Goal: Task Accomplishment & Management: Use online tool/utility

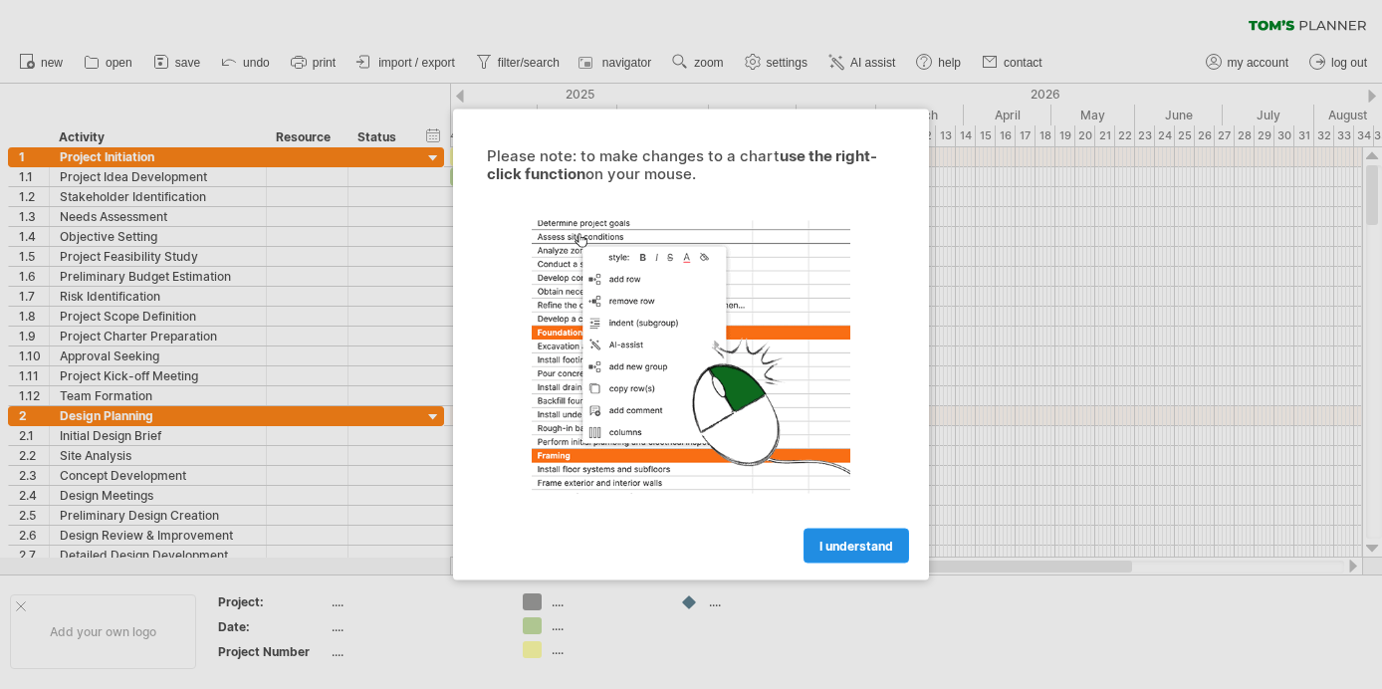
click at [873, 554] on link "I understand" at bounding box center [856, 546] width 106 height 35
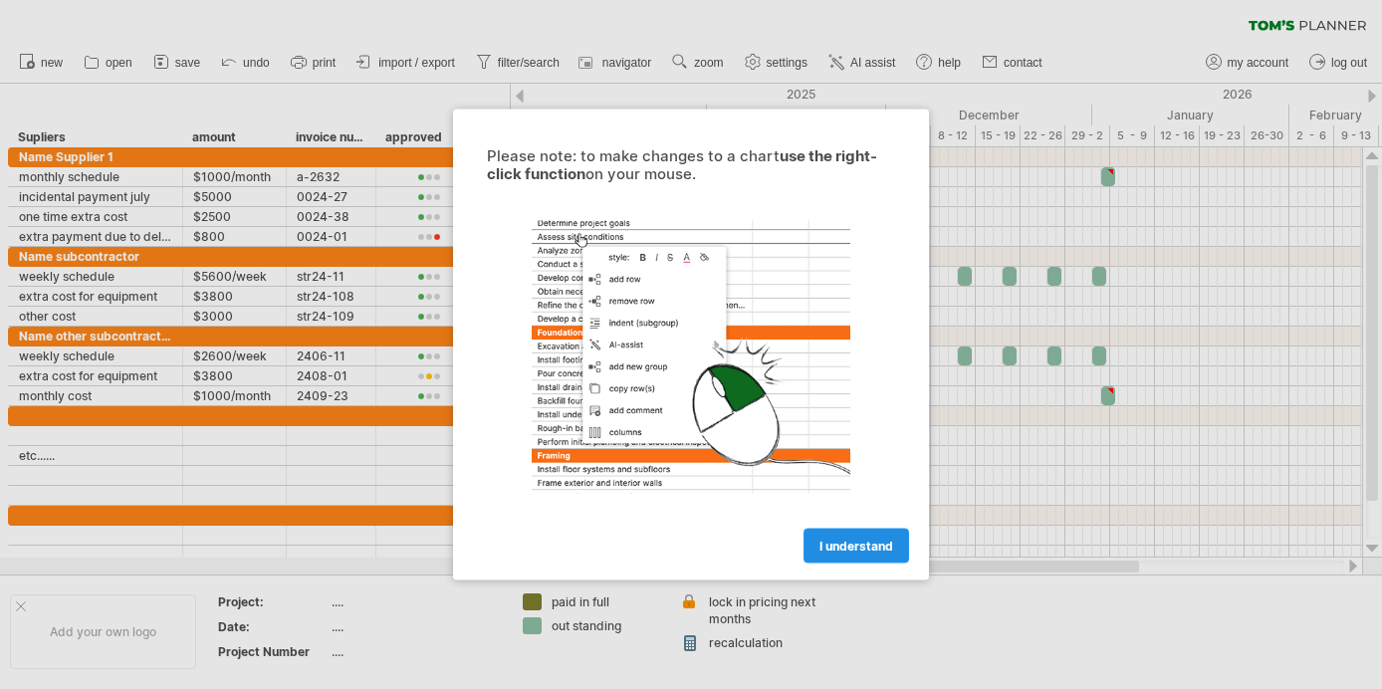
click at [861, 543] on span "I understand" at bounding box center [856, 546] width 74 height 15
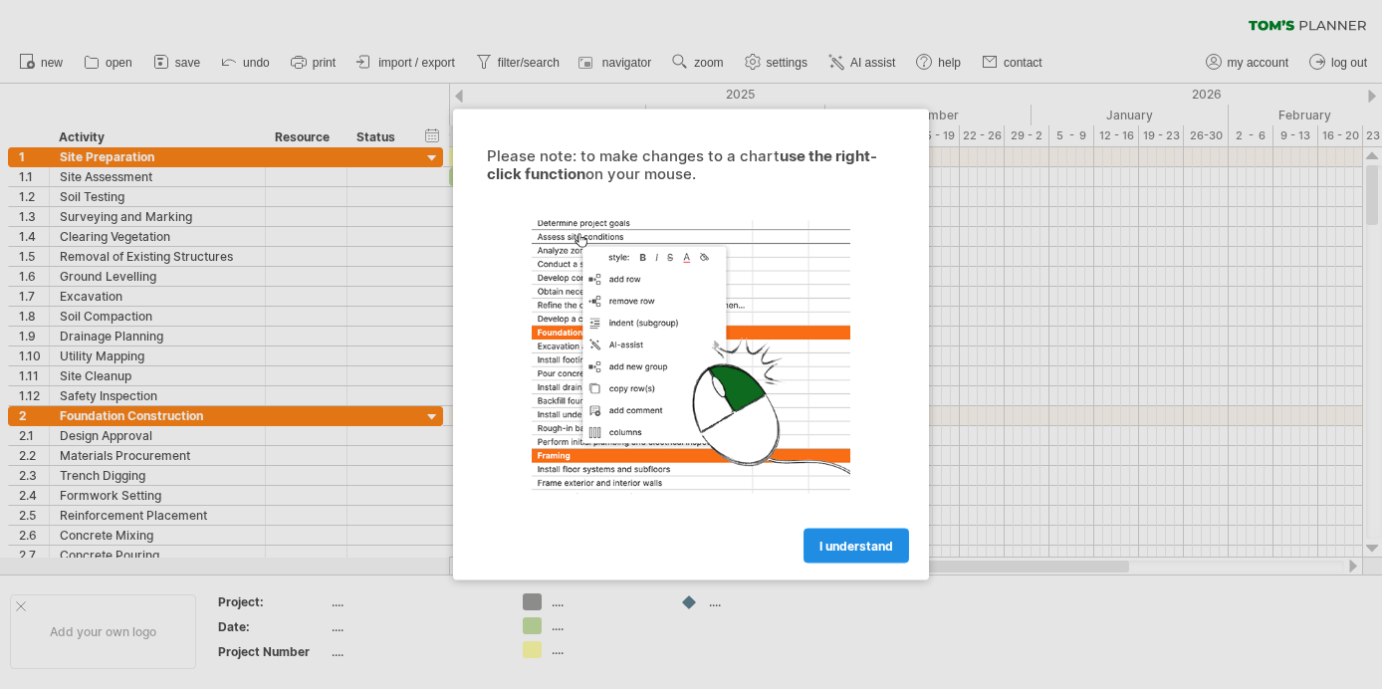
click at [873, 559] on link "I understand" at bounding box center [856, 546] width 106 height 35
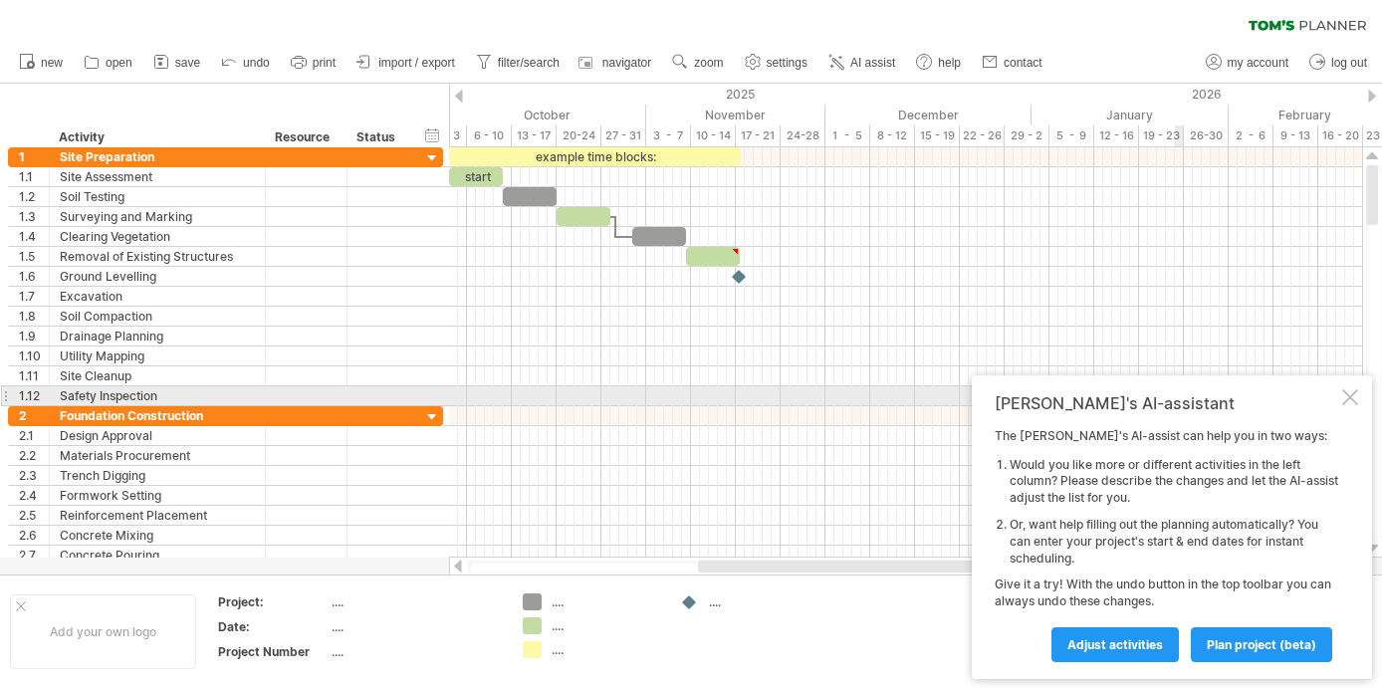
click at [1345, 398] on div at bounding box center [1350, 397] width 16 height 16
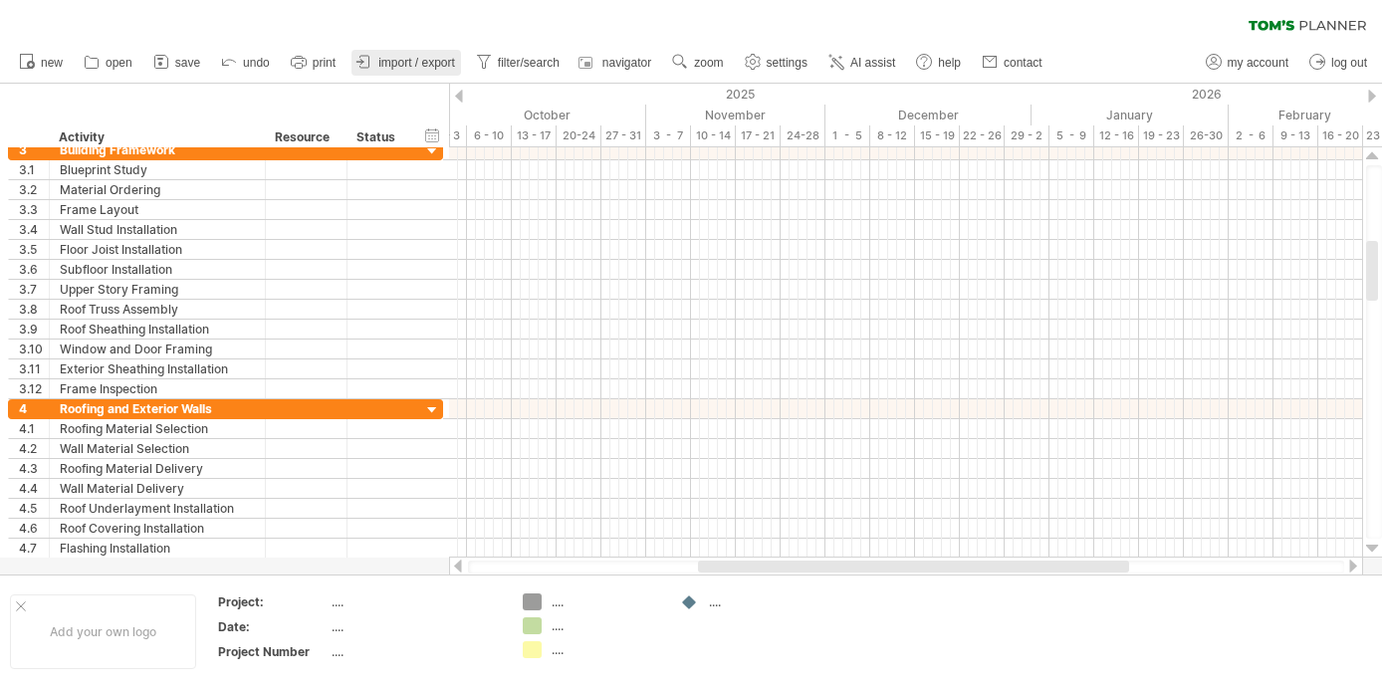
click at [419, 63] on span "import / export" at bounding box center [416, 63] width 77 height 14
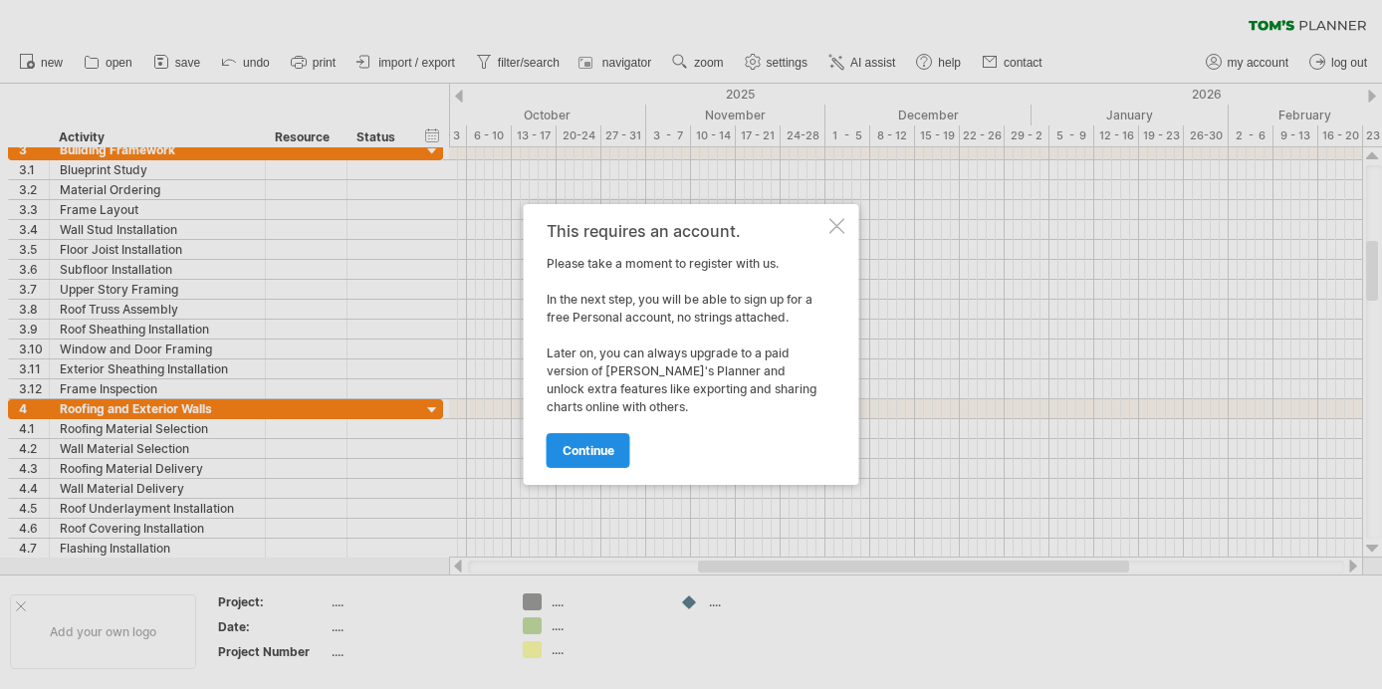
click at [586, 443] on span "continue" at bounding box center [589, 450] width 52 height 15
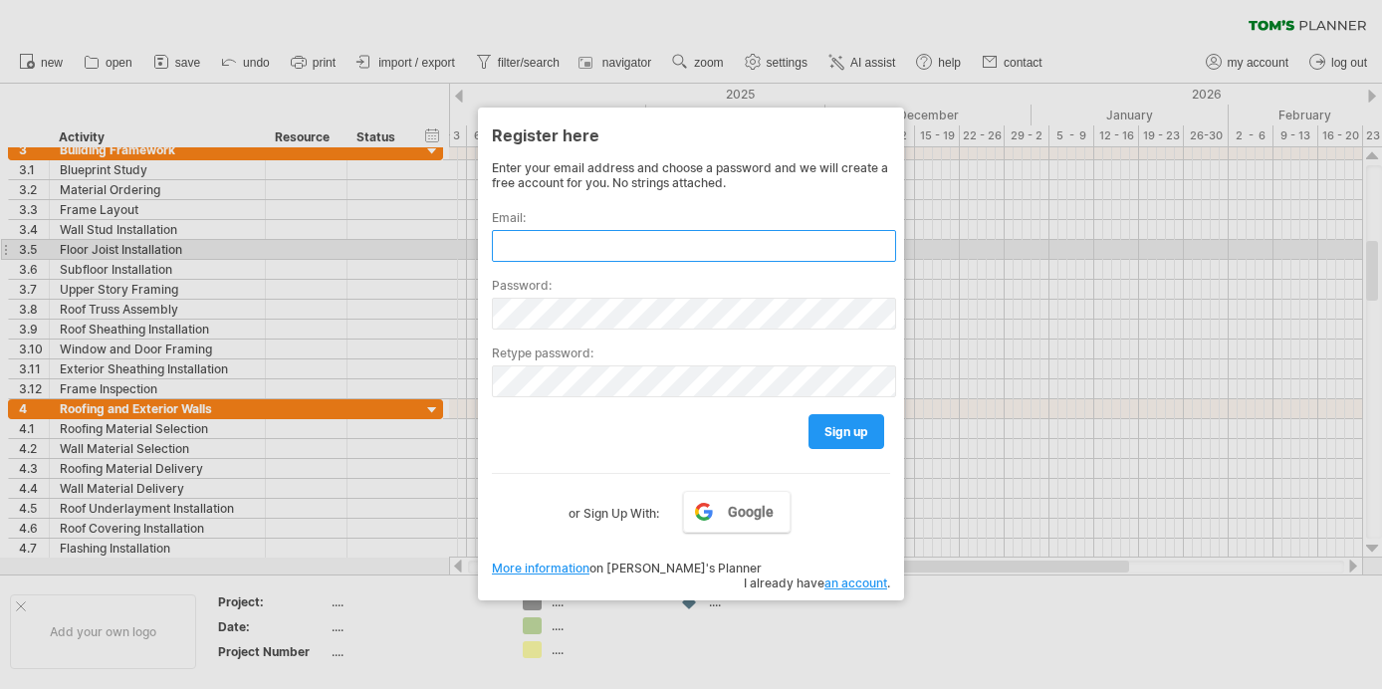
click at [602, 258] on input "text" at bounding box center [694, 246] width 404 height 32
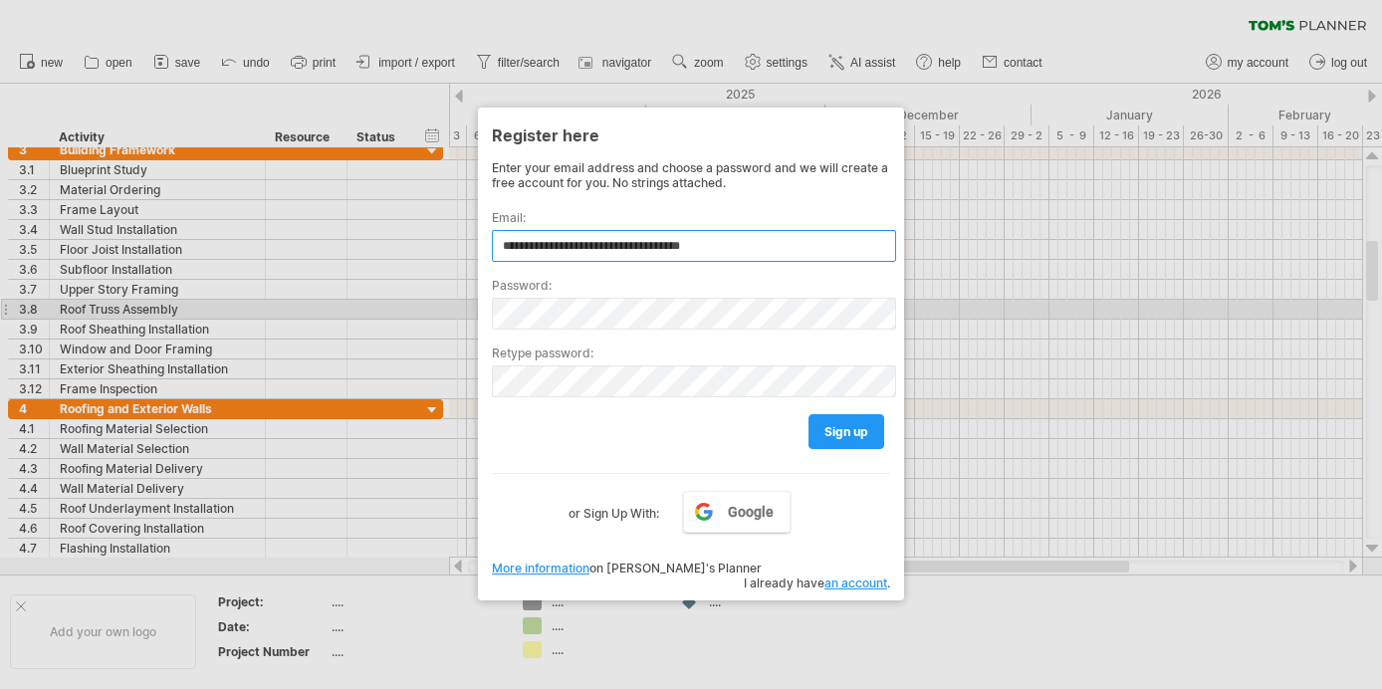
type input "**********"
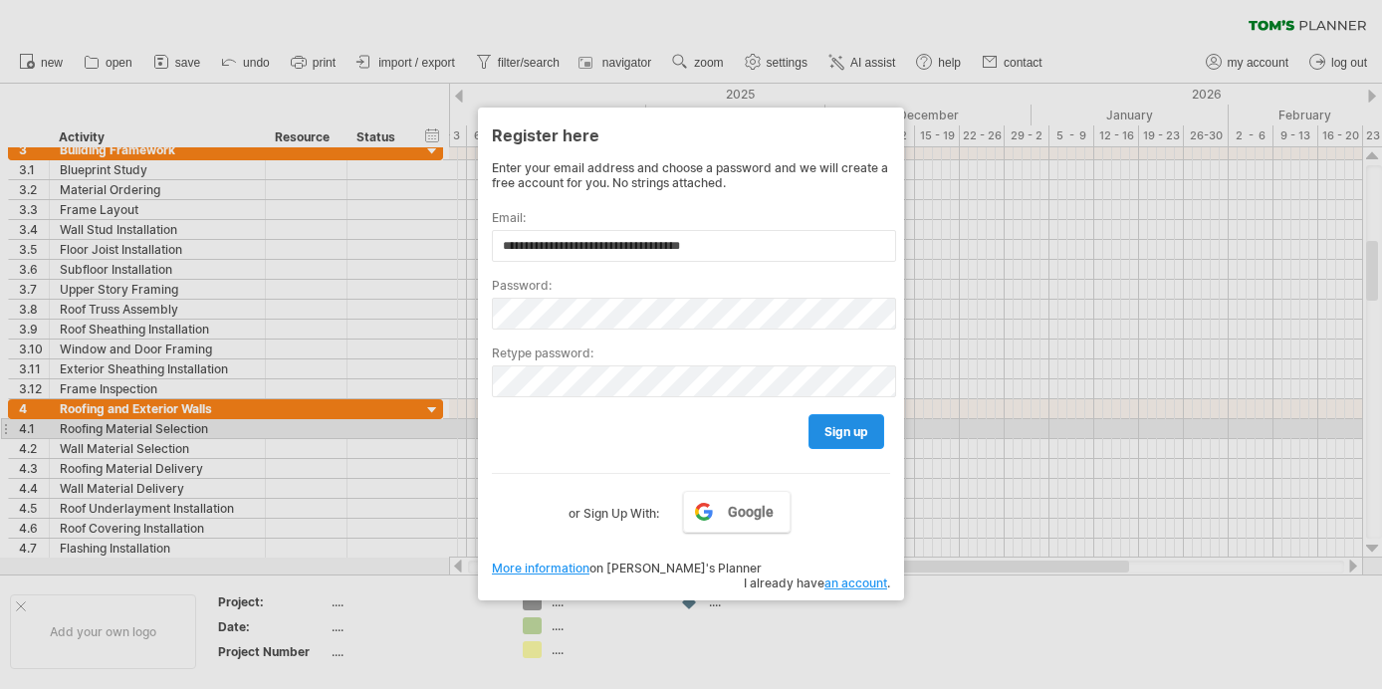
click at [832, 436] on link "sign up" at bounding box center [846, 431] width 76 height 35
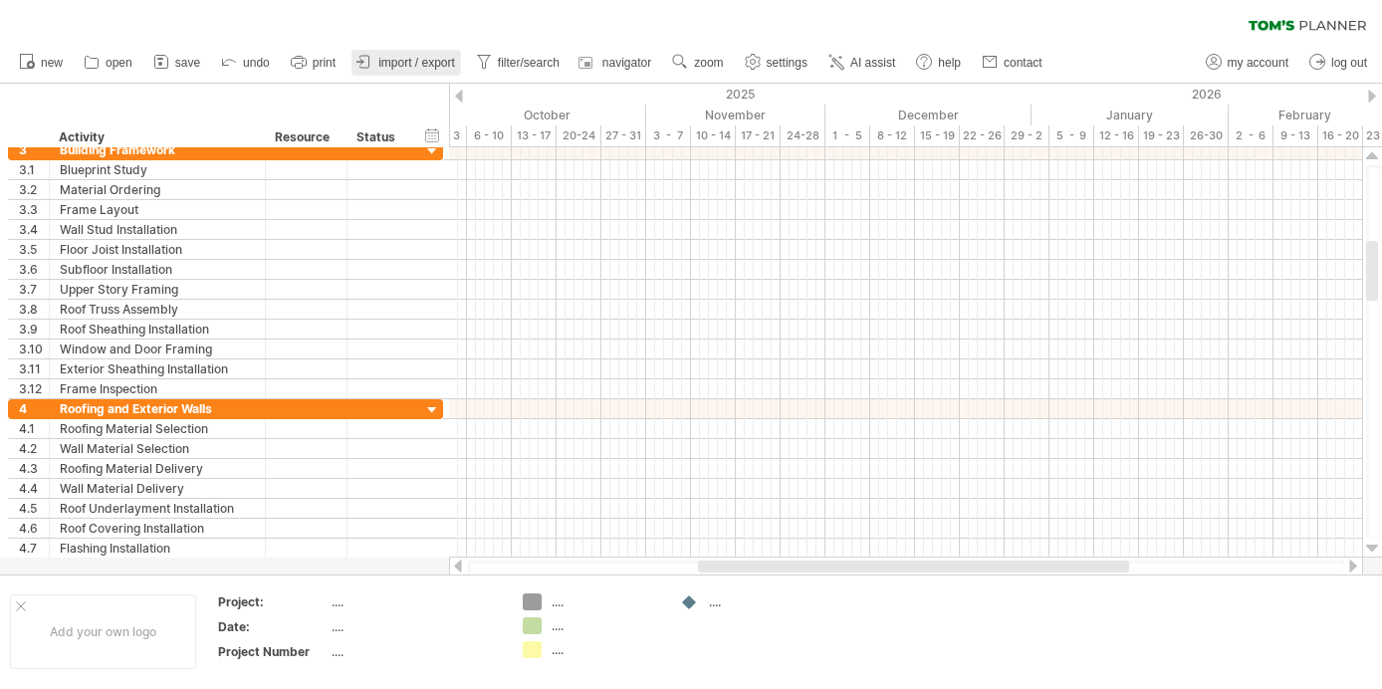
click at [410, 64] on span "import / export" at bounding box center [416, 63] width 77 height 14
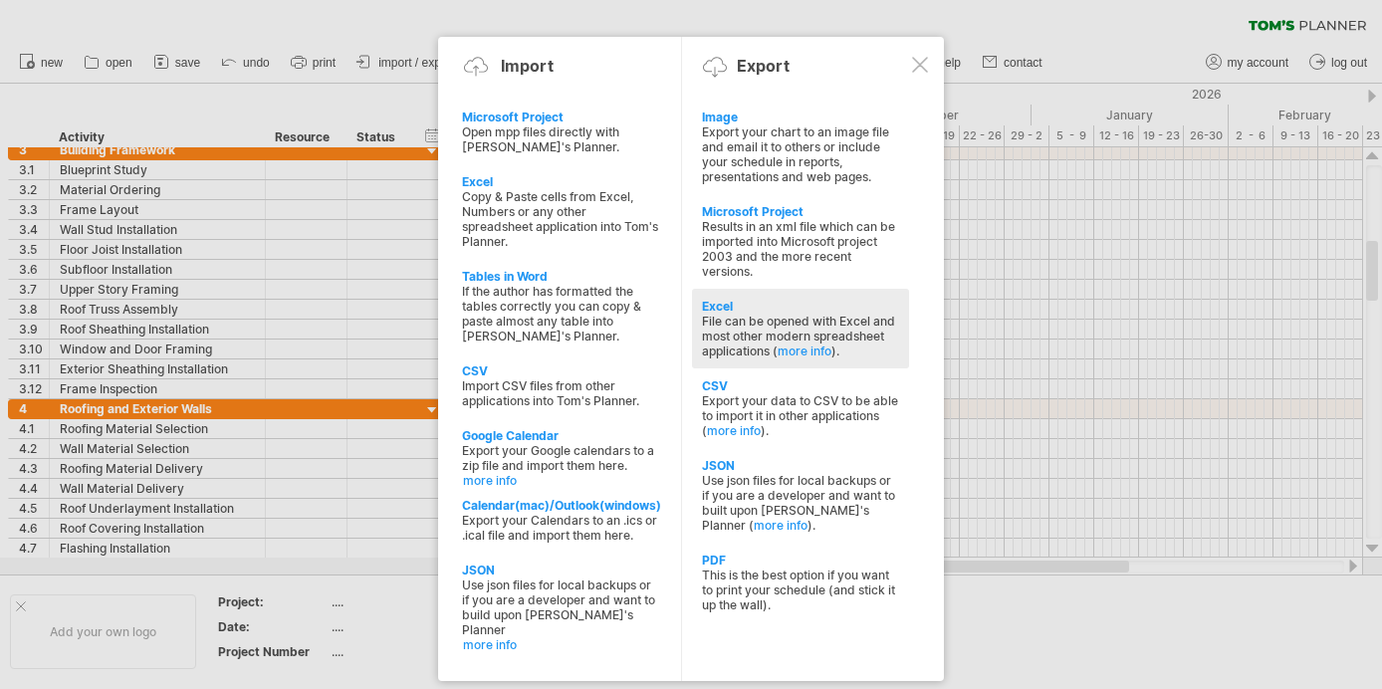
click at [898, 341] on div "Excel File can be opened with Excel and most other modern spreadsheet applicati…" at bounding box center [800, 329] width 217 height 80
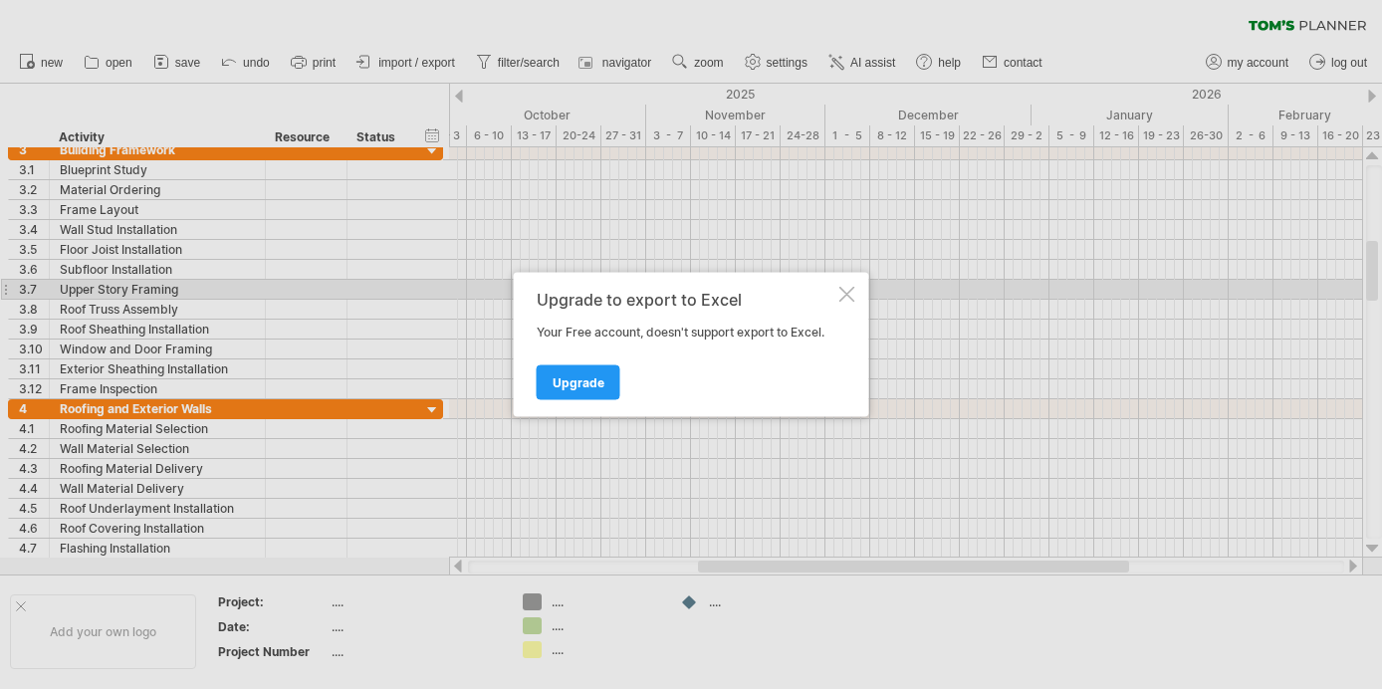
click at [849, 298] on div at bounding box center [847, 295] width 16 height 16
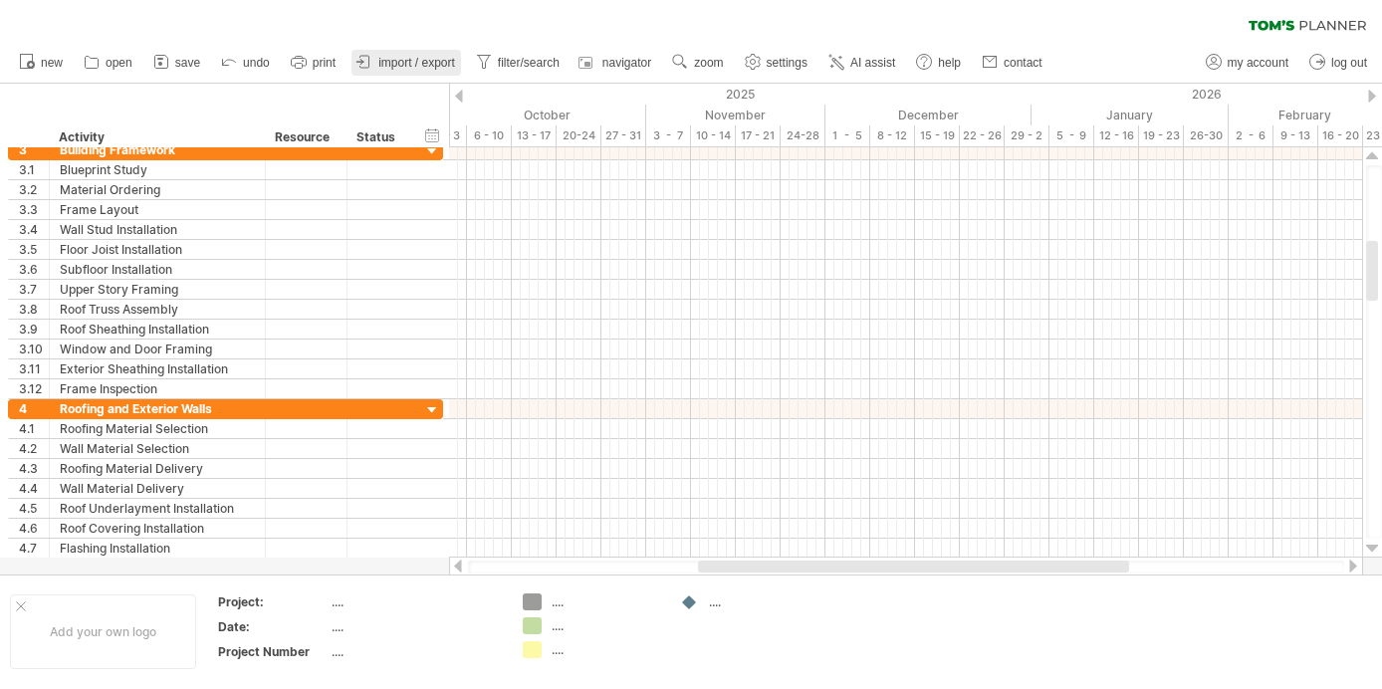
click at [421, 65] on span "import / export" at bounding box center [416, 63] width 77 height 14
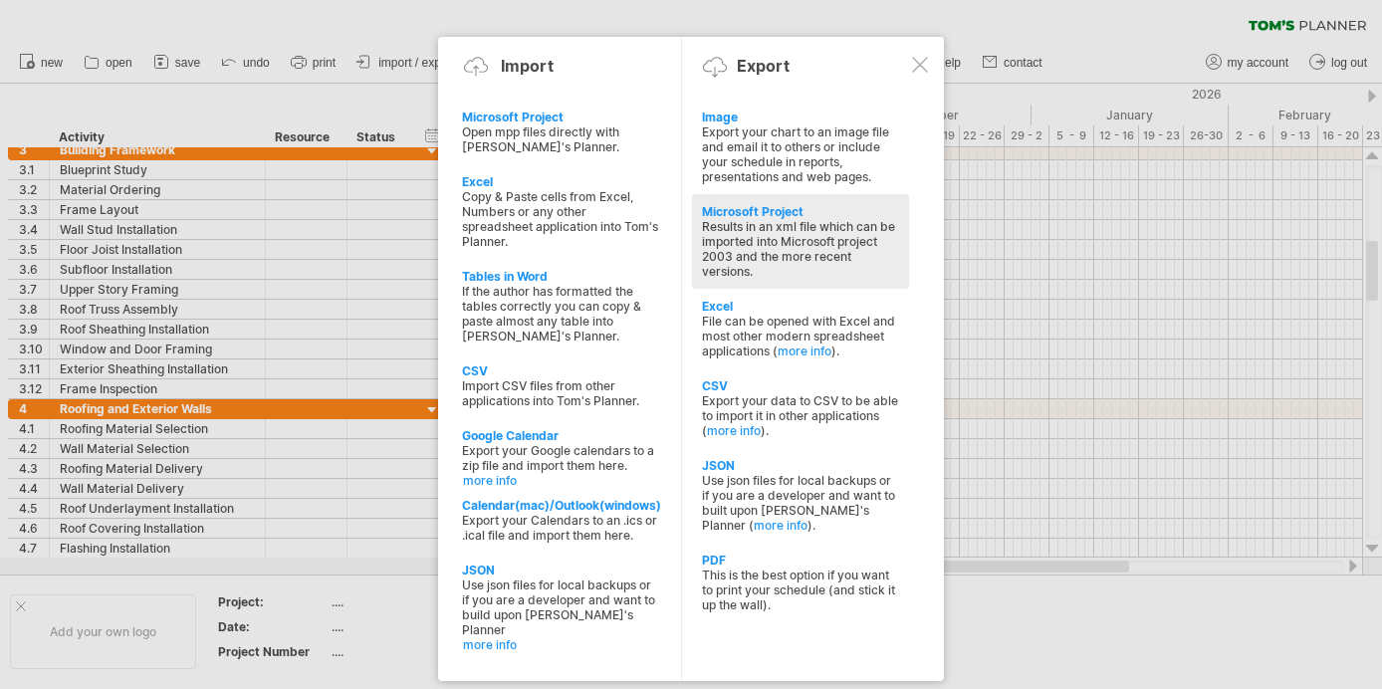
click at [830, 224] on div "Results in an xml file which can be imported into Microsoft project 2003 and th…" at bounding box center [800, 249] width 197 height 60
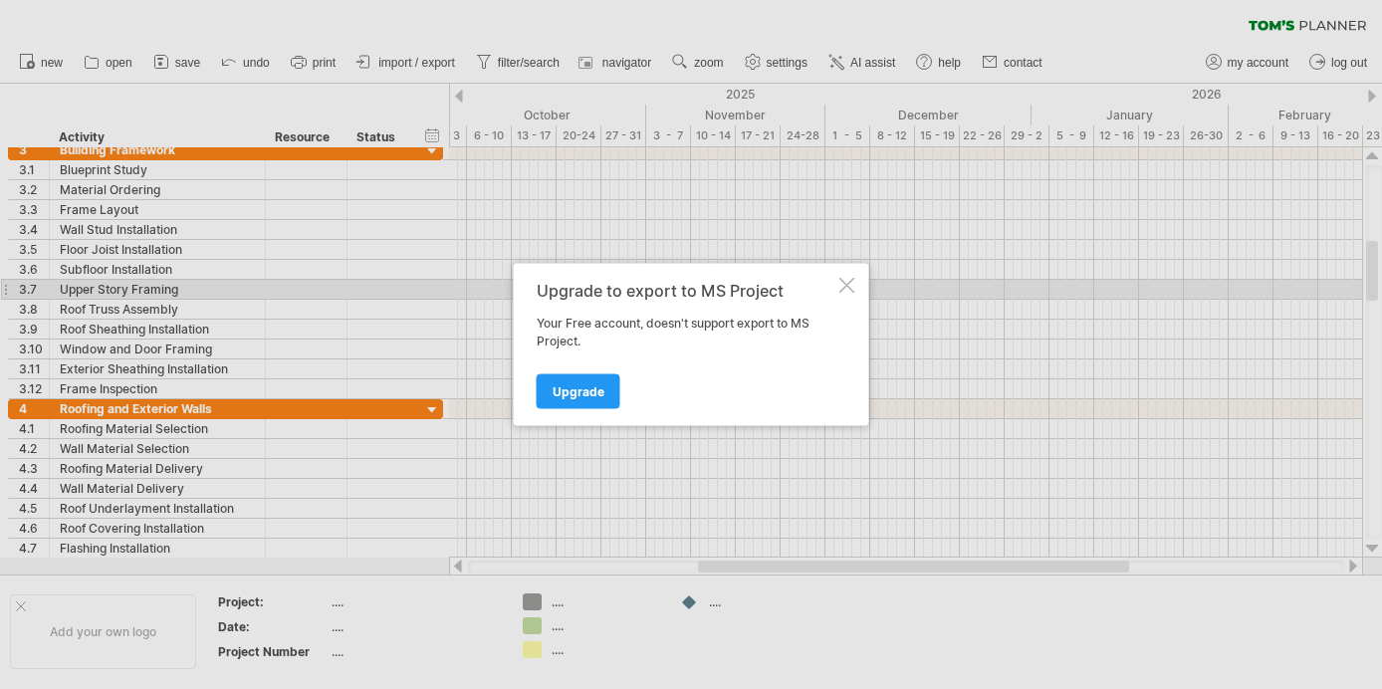
click at [847, 284] on div at bounding box center [847, 286] width 16 height 16
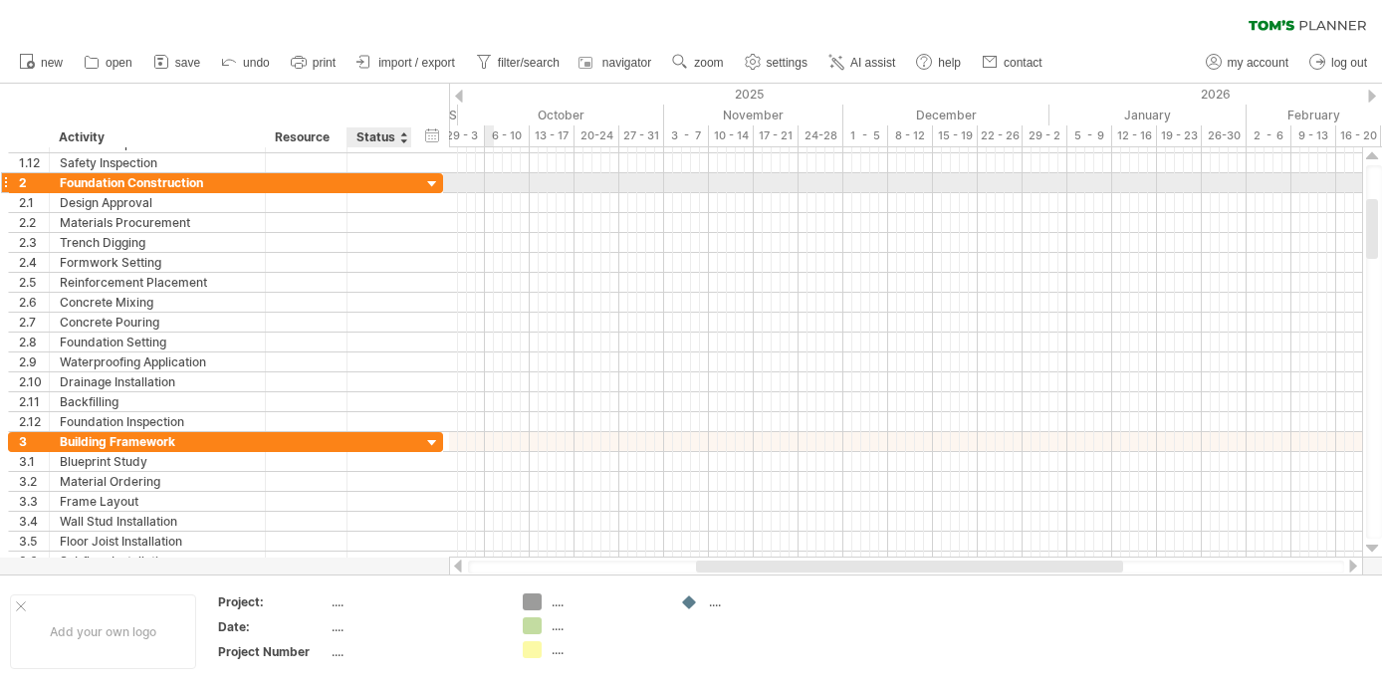
click at [431, 184] on div at bounding box center [432, 184] width 19 height 19
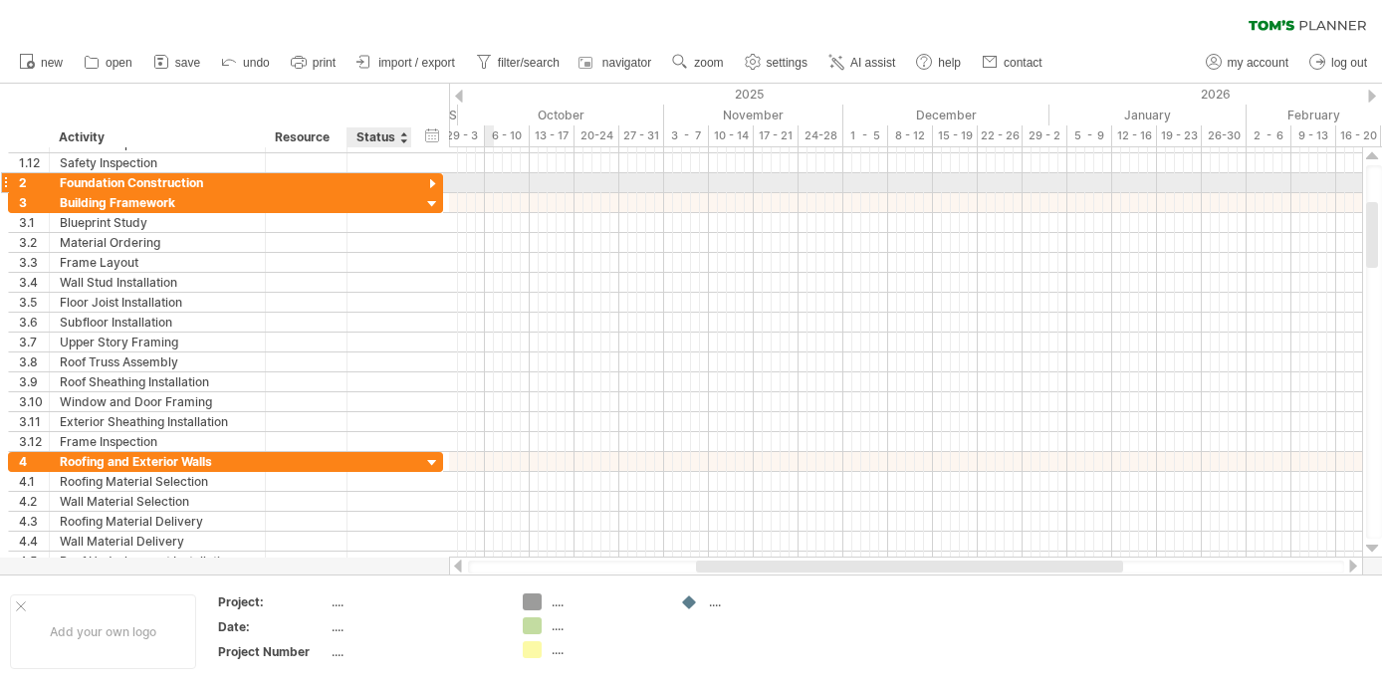
click at [431, 184] on div at bounding box center [432, 184] width 19 height 19
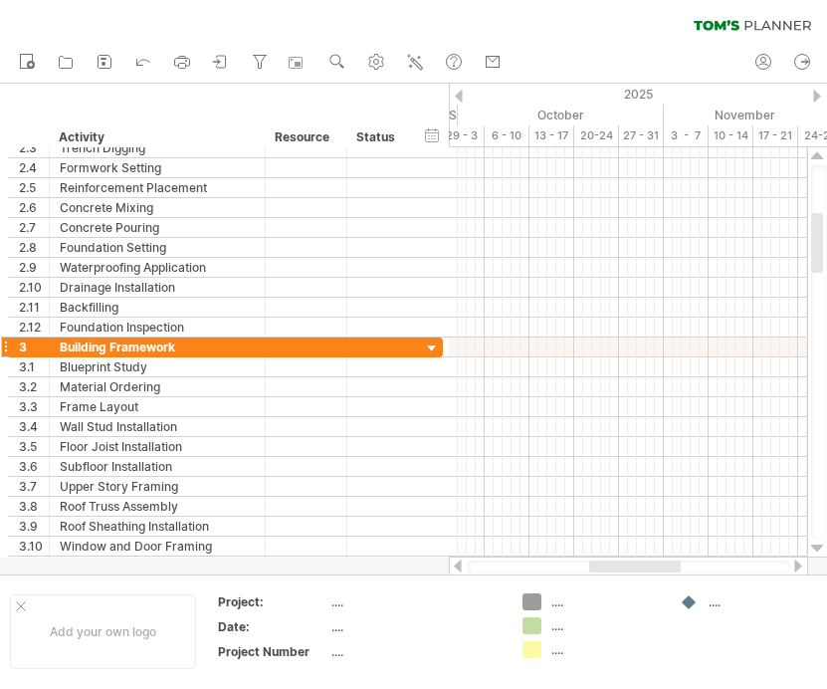
click at [78, 347] on div "Building Framework" at bounding box center [157, 347] width 195 height 19
